Goal: Find specific page/section: Find specific page/section

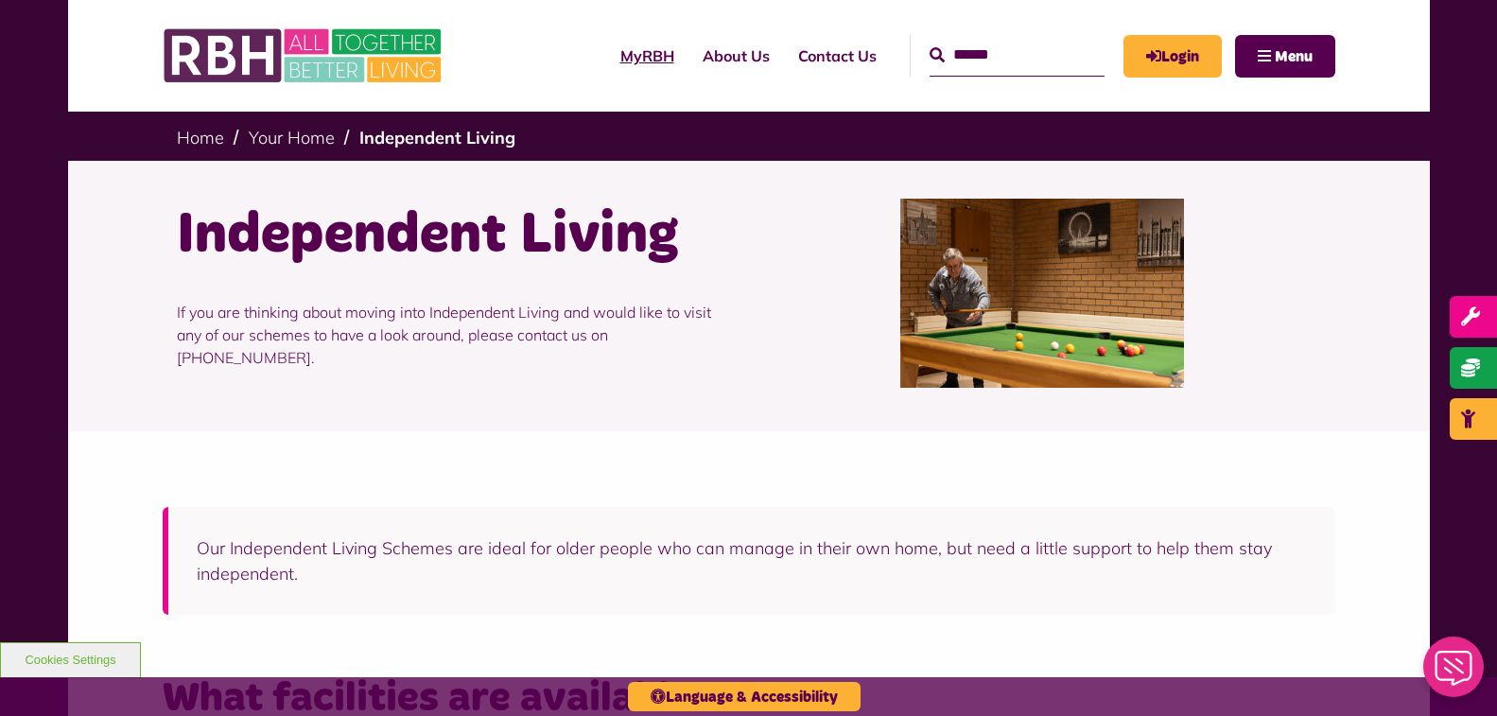
click at [612, 62] on link "MyRBH" at bounding box center [647, 55] width 82 height 51
click at [714, 60] on link "About Us" at bounding box center [737, 55] width 96 height 51
click at [1289, 60] on span "Menu" at bounding box center [1294, 56] width 38 height 15
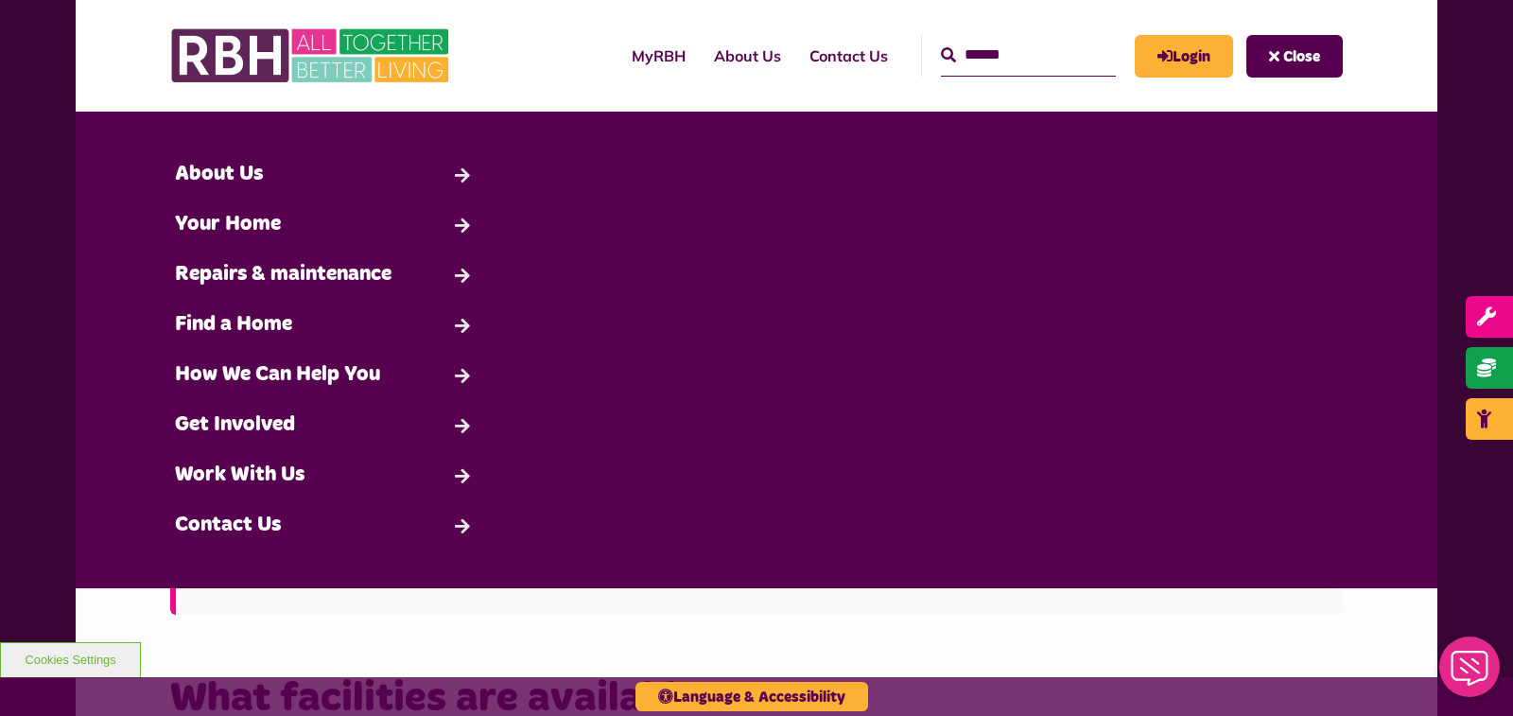
click at [1276, 58] on button "Close" at bounding box center [1295, 56] width 96 height 43
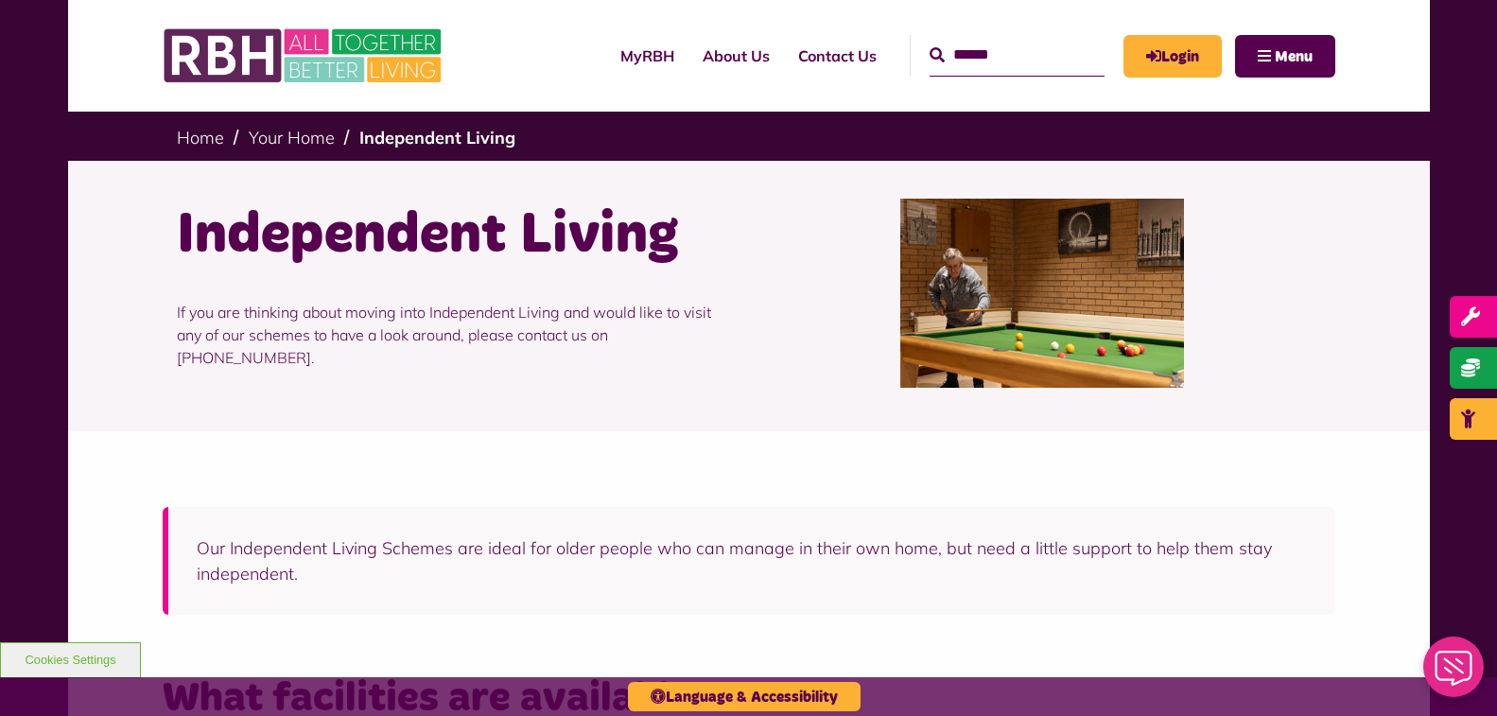
click at [1296, 271] on div at bounding box center [1042, 293] width 586 height 189
click at [1265, 311] on div at bounding box center [1042, 293] width 586 height 189
click at [1281, 201] on div at bounding box center [1042, 293] width 586 height 189
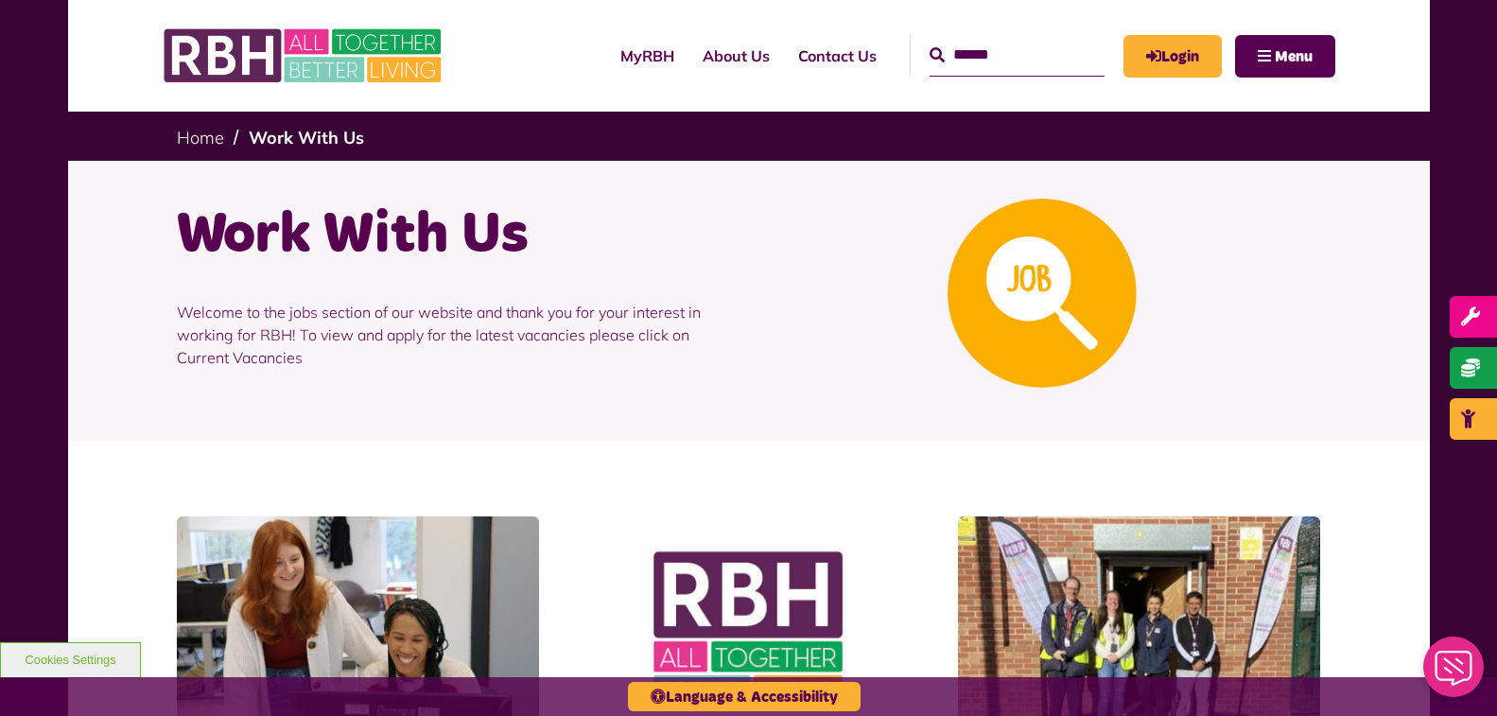
click at [762, 270] on div at bounding box center [1042, 293] width 586 height 189
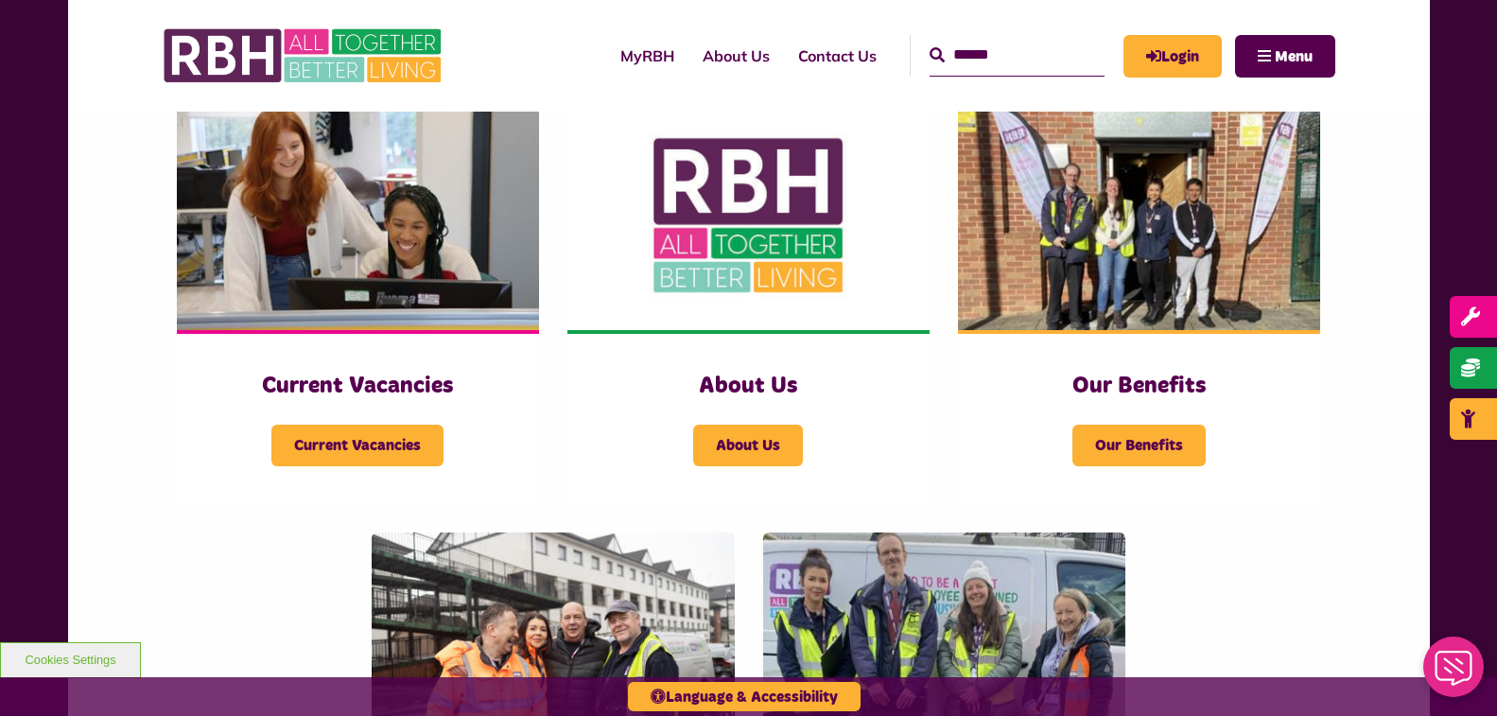
scroll to position [416, 0]
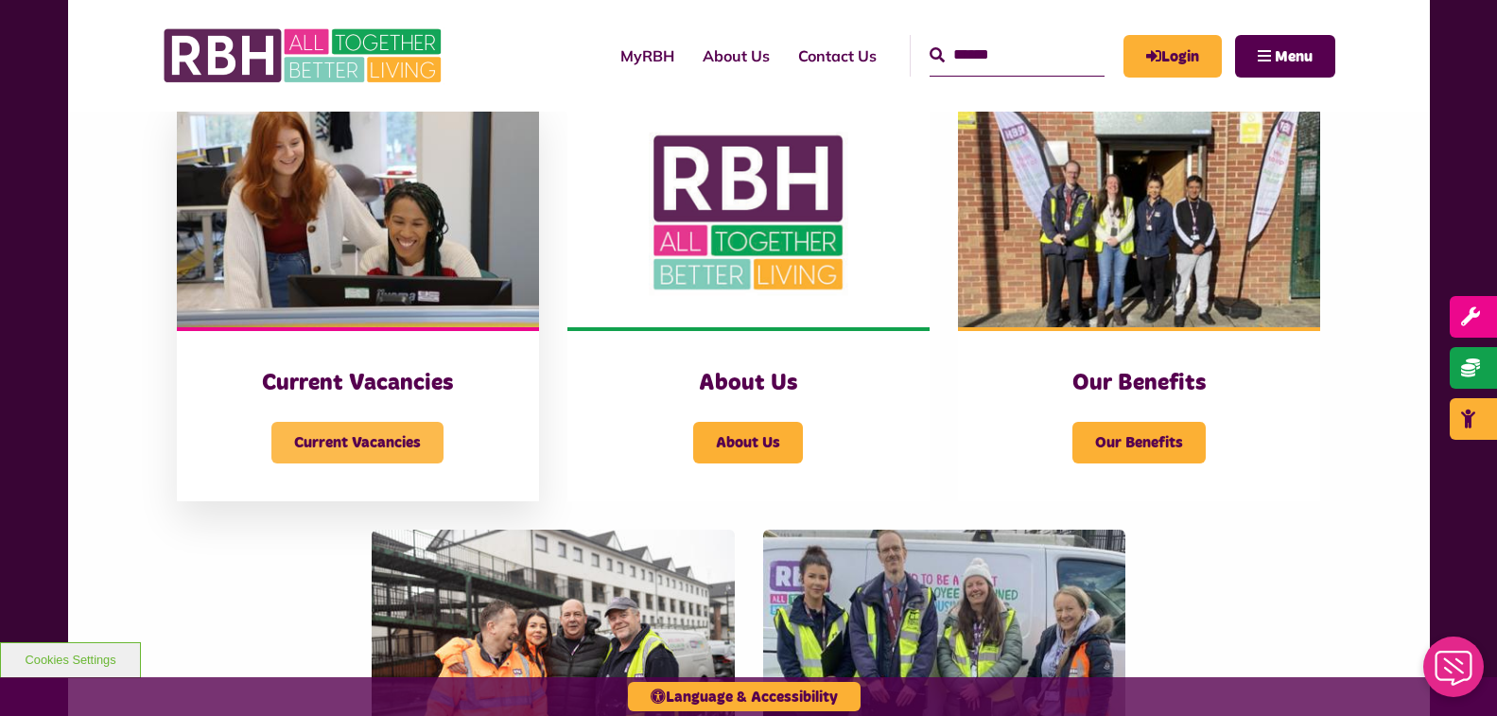
click at [373, 435] on span "Current Vacancies" at bounding box center [357, 443] width 172 height 42
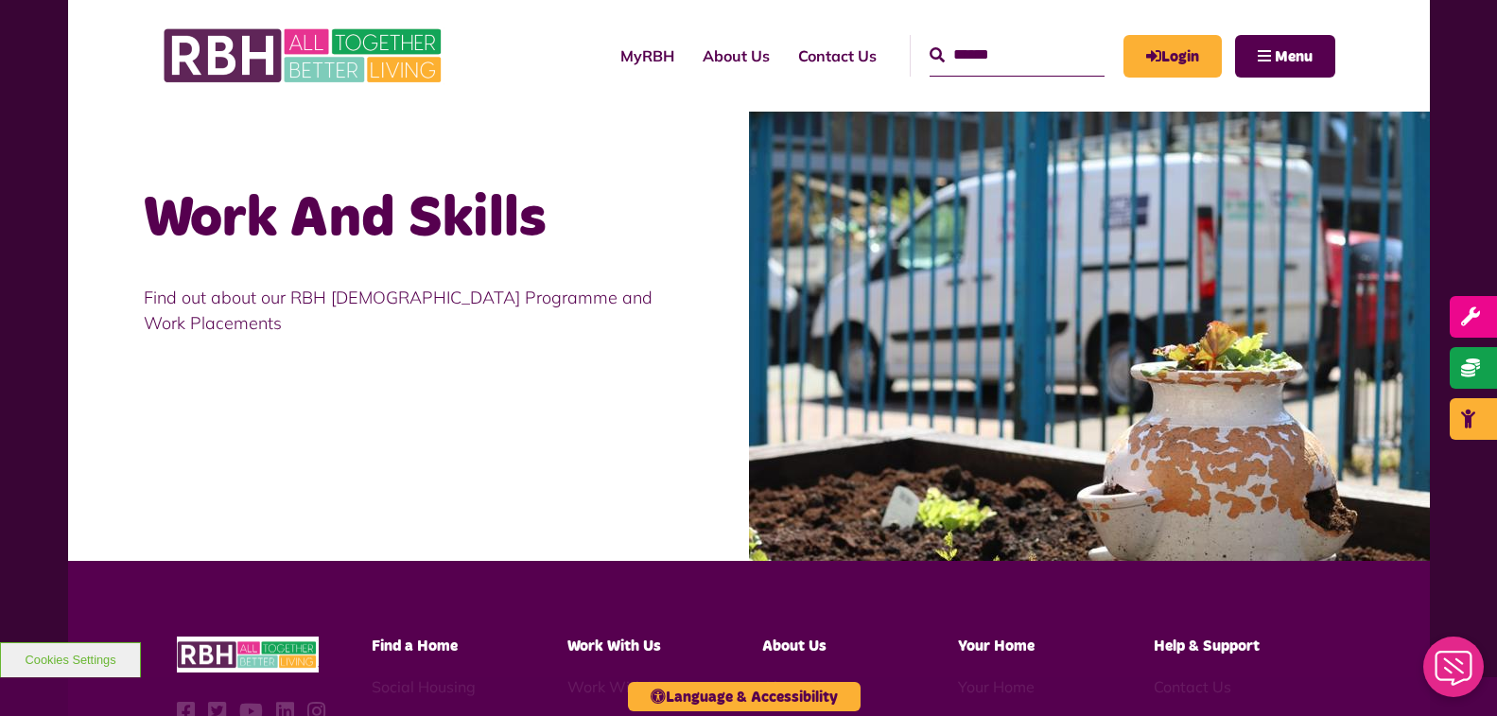
scroll to position [1665, 0]
